Goal: Find contact information

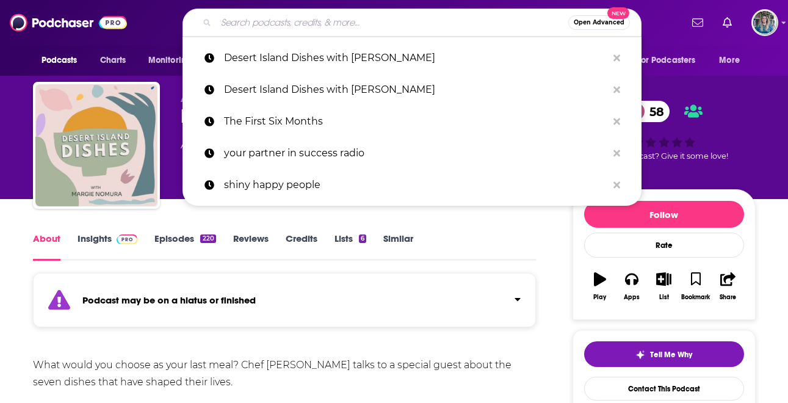
click at [302, 21] on input "Search podcasts, credits, & more..." at bounding box center [392, 23] width 352 height 20
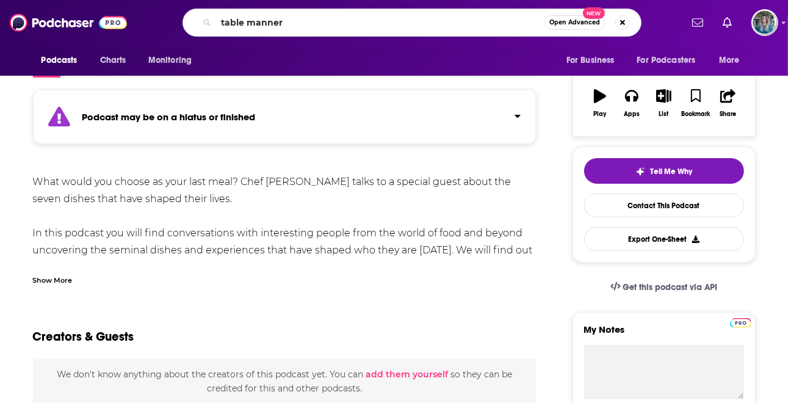
type input "table manners"
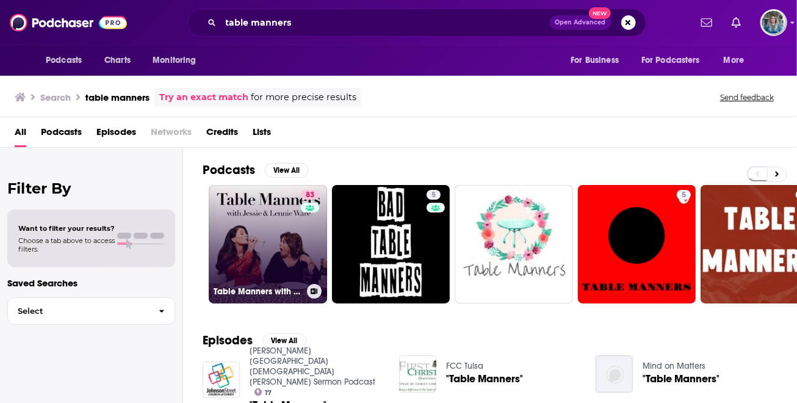
click at [251, 229] on link "83 Table Manners with [PERSON_NAME] and [PERSON_NAME]" at bounding box center [268, 244] width 118 height 118
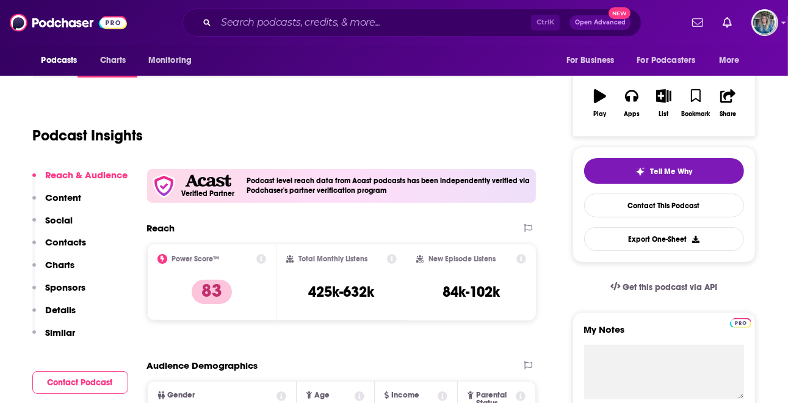
scroll to position [122, 0]
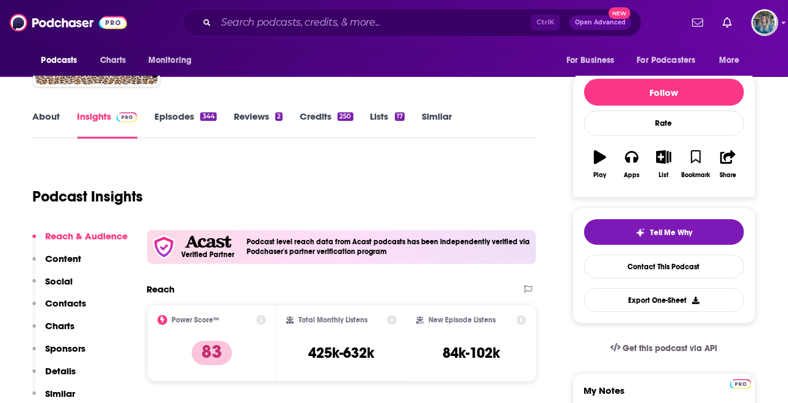
click at [173, 118] on link "Episodes 344" at bounding box center [185, 124] width 62 height 28
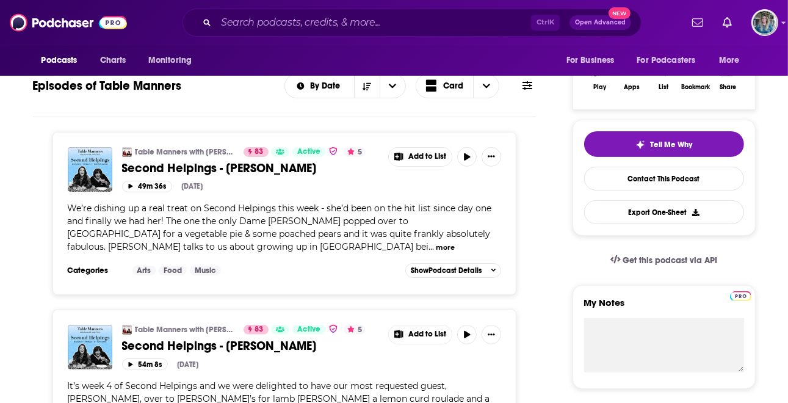
scroll to position [61, 0]
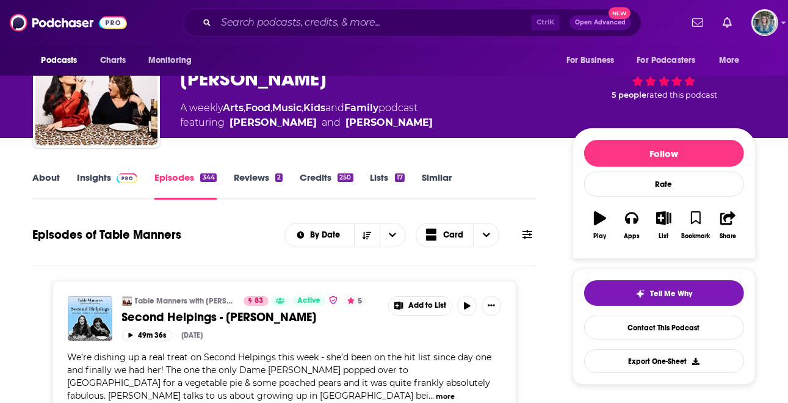
click at [98, 172] on link "Insights" at bounding box center [107, 185] width 60 height 28
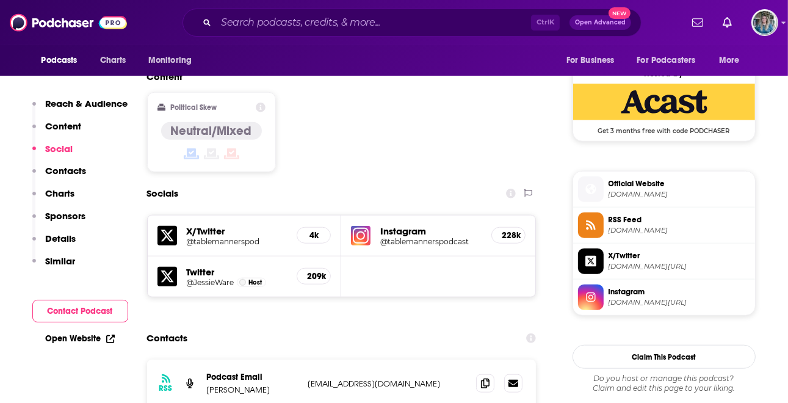
scroll to position [1098, 0]
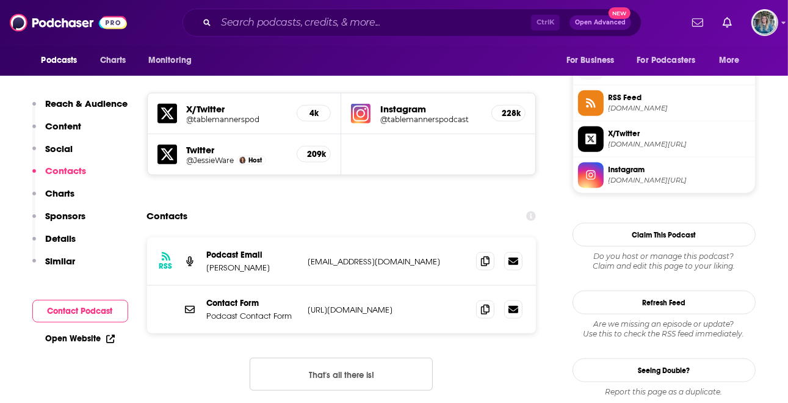
click at [367, 256] on p "[EMAIL_ADDRESS][DOMAIN_NAME]" at bounding box center [387, 261] width 159 height 10
drag, startPoint x: 367, startPoint y: 213, endPoint x: 482, endPoint y: 219, distance: 115.5
click at [482, 256] on icon at bounding box center [485, 261] width 9 height 10
click at [376, 285] on div "Contact Form Podcast Contact Form [URL][DOMAIN_NAME] [URL][DOMAIN_NAME]" at bounding box center [341, 309] width 389 height 48
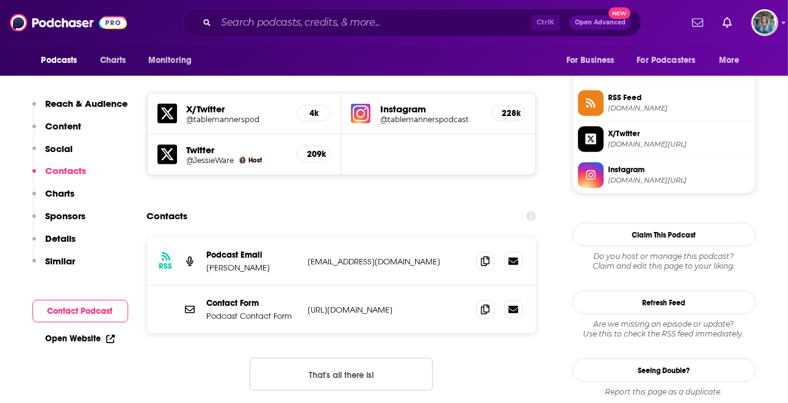
drag, startPoint x: 388, startPoint y: 268, endPoint x: 398, endPoint y: 263, distance: 11.2
click at [388, 285] on div "Contact Form Podcast Contact Form [URL][DOMAIN_NAME] [URL][DOMAIN_NAME]" at bounding box center [341, 309] width 389 height 48
click at [398, 304] on p "[URL][DOMAIN_NAME]" at bounding box center [387, 309] width 159 height 10
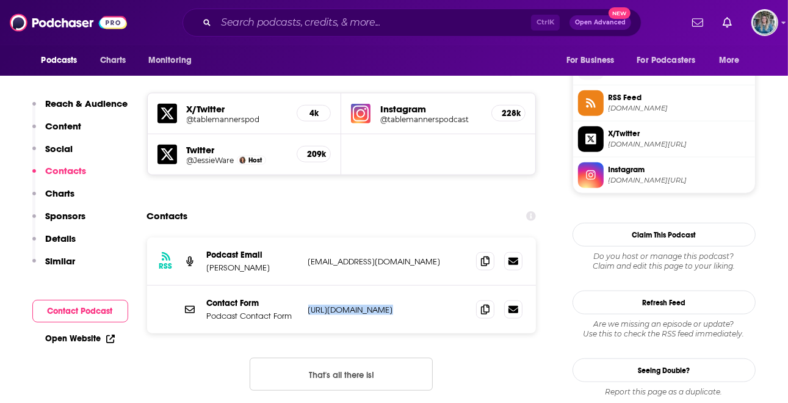
click at [398, 304] on p "[URL][DOMAIN_NAME]" at bounding box center [387, 309] width 159 height 10
drag, startPoint x: 398, startPoint y: 262, endPoint x: 425, endPoint y: 257, distance: 26.8
copy div "[URL][DOMAIN_NAME] [URL][DOMAIN_NAME]"
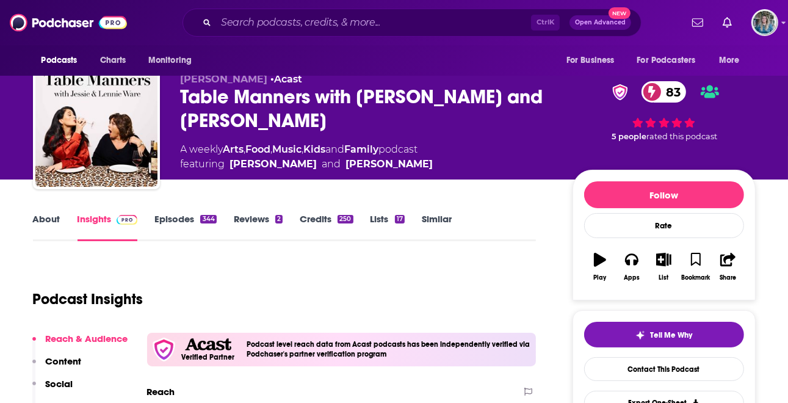
scroll to position [0, 0]
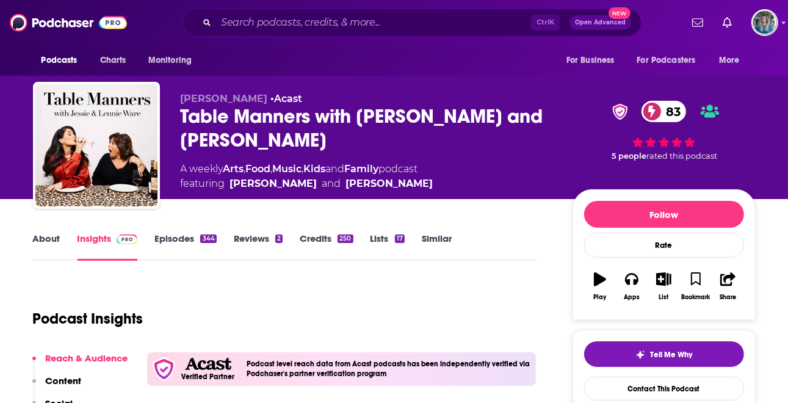
click at [490, 240] on div "About Insights Episodes 344 Reviews 2 Credits 250 Lists 17 Similar" at bounding box center [284, 246] width 503 height 30
click at [327, 17] on input "Search podcasts, credits, & more..." at bounding box center [373, 23] width 315 height 20
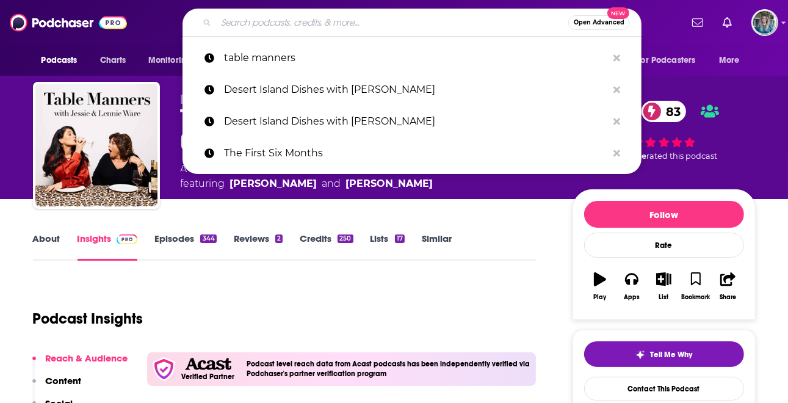
click at [327, 17] on input "Search podcasts, credits, & more..." at bounding box center [392, 23] width 352 height 20
paste input "The Filling with [PERSON_NAME]"
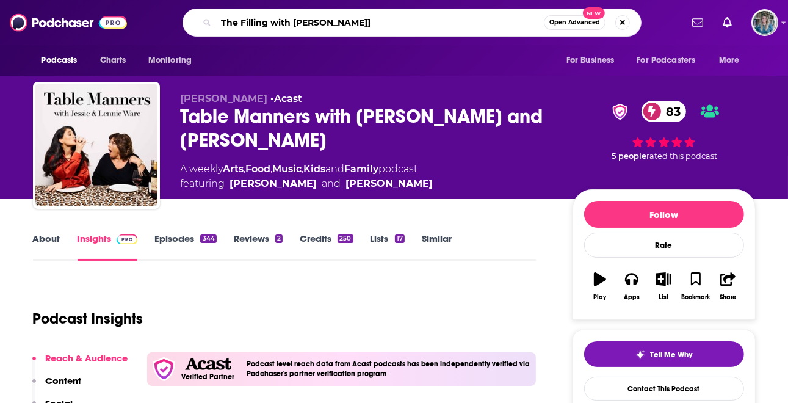
type input "The Filling with [PERSON_NAME]"
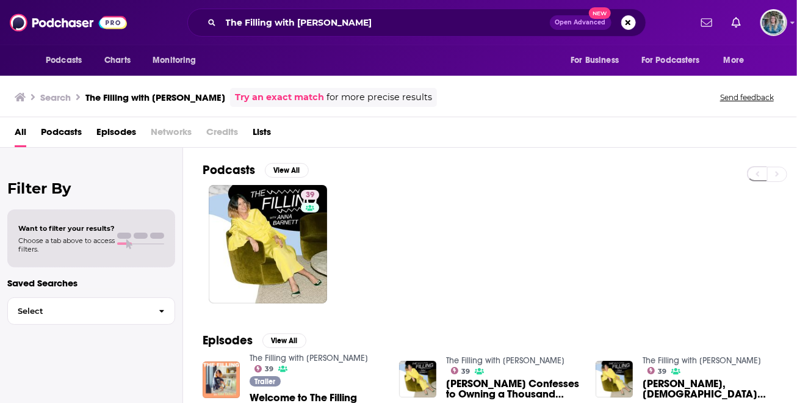
click at [10, 368] on div "Filter By Want to filter your results? Choose a tab above to access filters. Sa…" at bounding box center [91, 349] width 183 height 403
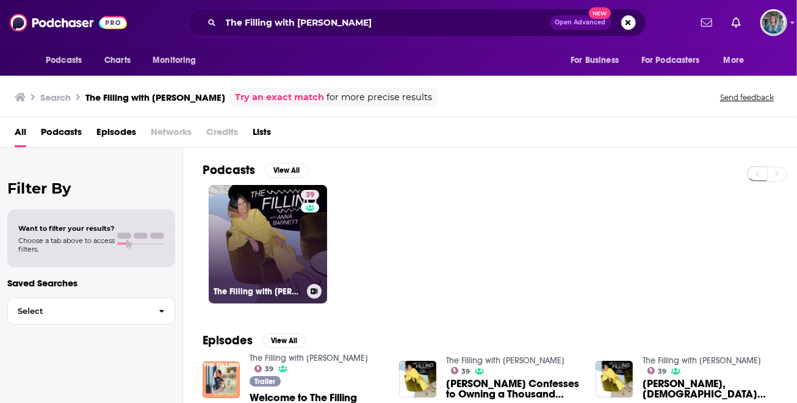
click at [286, 233] on link "39 The Filling with [PERSON_NAME]" at bounding box center [268, 244] width 118 height 118
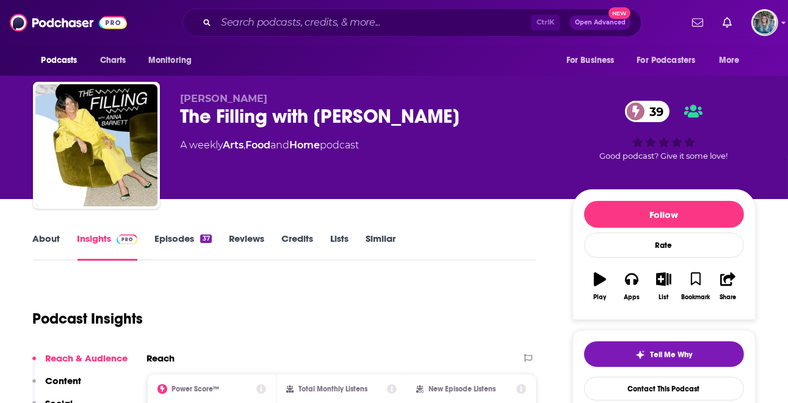
click at [36, 242] on link "About" at bounding box center [46, 246] width 27 height 28
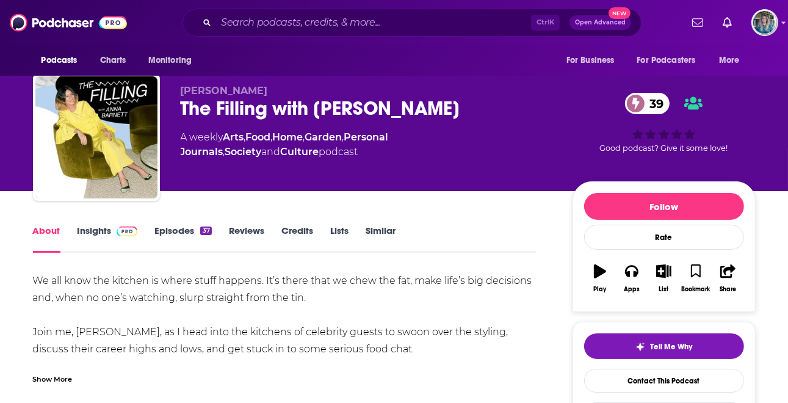
scroll to position [61, 0]
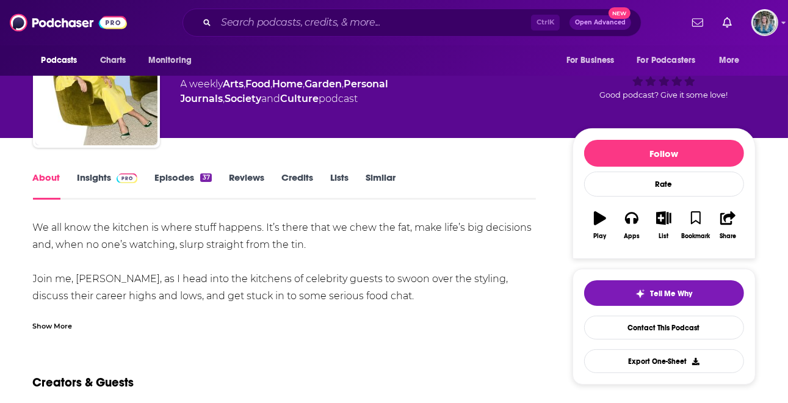
click at [104, 187] on link "Insights" at bounding box center [107, 185] width 60 height 28
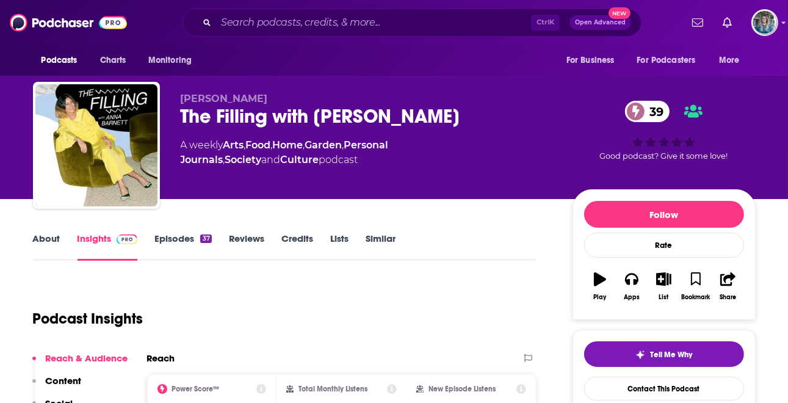
click at [183, 241] on link "Episodes 37" at bounding box center [182, 246] width 57 height 28
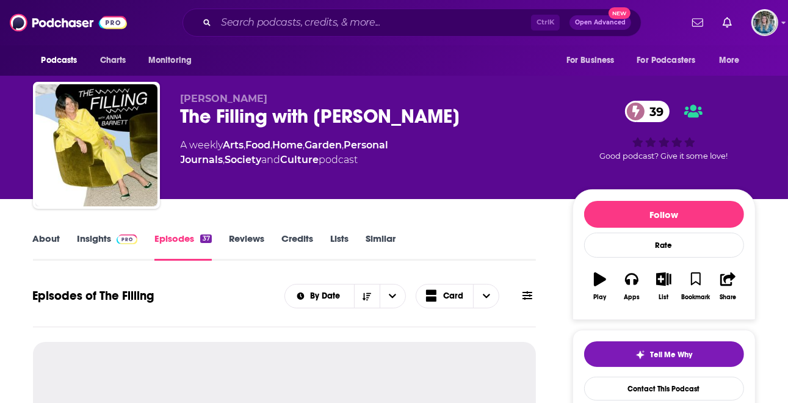
click at [104, 237] on link "Insights" at bounding box center [107, 246] width 60 height 28
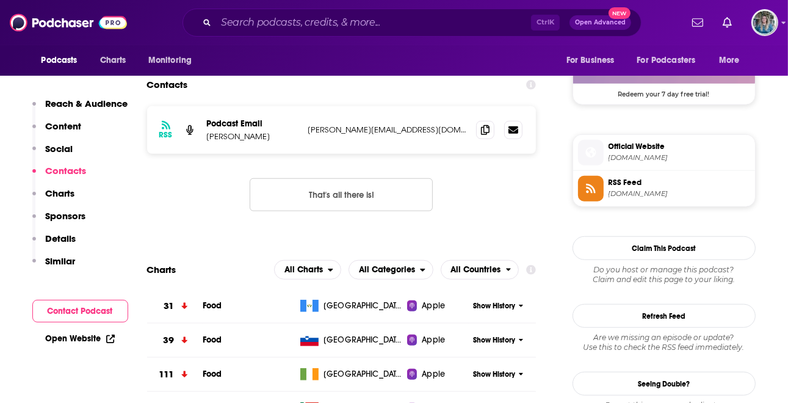
scroll to position [732, 0]
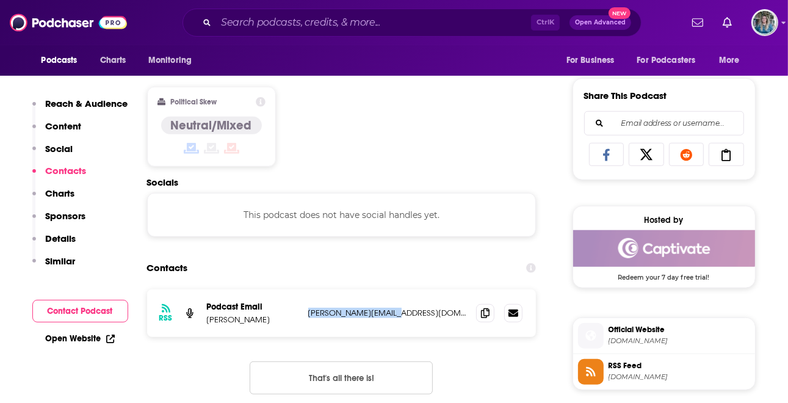
drag, startPoint x: 397, startPoint y: 312, endPoint x: 305, endPoint y: 312, distance: 92.1
click at [305, 312] on div "RSS Podcast Email [PERSON_NAME] [PERSON_NAME][EMAIL_ADDRESS][DOMAIN_NAME] [PERS…" at bounding box center [341, 313] width 389 height 48
drag, startPoint x: 305, startPoint y: 312, endPoint x: 330, endPoint y: 312, distance: 25.0
copy p "[PERSON_NAME][EMAIL_ADDRESS][DOMAIN_NAME]"
